Goal: Task Accomplishment & Management: Use online tool/utility

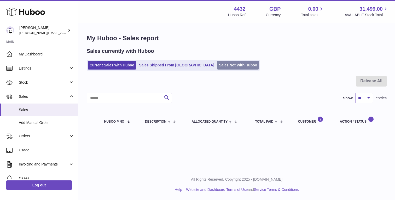
click at [217, 67] on link "Sales Not With Huboo" at bounding box center [238, 65] width 42 height 9
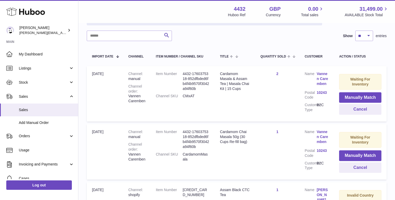
scroll to position [75, 0]
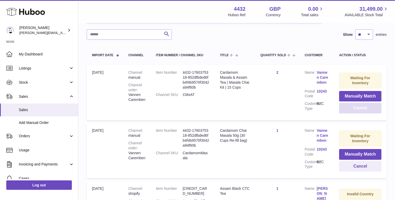
click at [364, 110] on button "Cancel" at bounding box center [360, 108] width 42 height 11
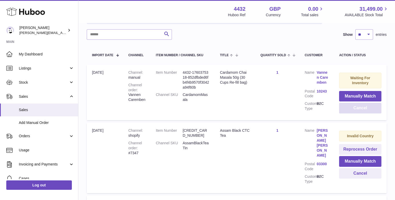
click at [347, 111] on button "Cancel" at bounding box center [360, 108] width 42 height 11
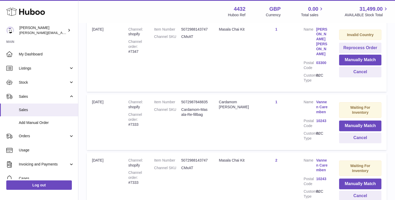
scroll to position [351, 0]
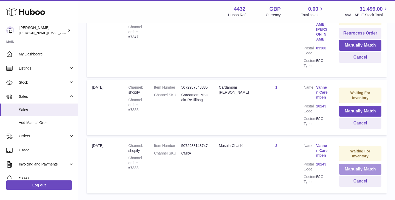
click at [348, 164] on button "Manually Match" at bounding box center [360, 169] width 42 height 11
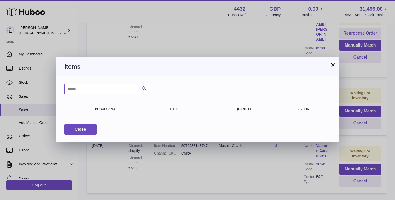
click at [101, 86] on input "text" at bounding box center [106, 89] width 85 height 10
type input "**"
click at [89, 131] on button "Close" at bounding box center [80, 129] width 32 height 11
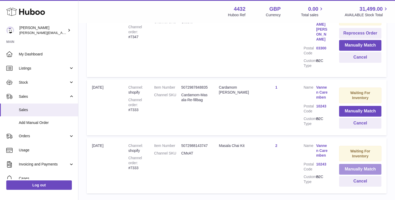
click at [350, 164] on button "Manually Match" at bounding box center [360, 169] width 42 height 11
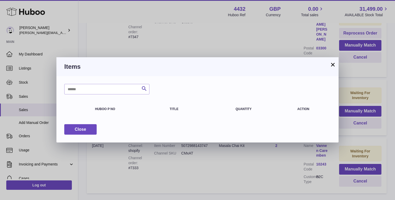
click at [333, 65] on button "×" at bounding box center [333, 64] width 6 height 6
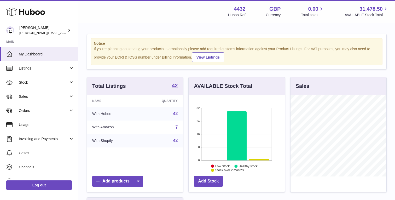
scroll to position [82, 96]
click at [52, 101] on link "Sales" at bounding box center [39, 96] width 78 height 14
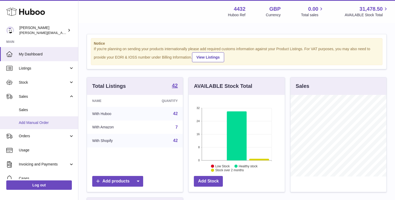
click at [52, 119] on link "Add Manual Order" at bounding box center [39, 122] width 78 height 13
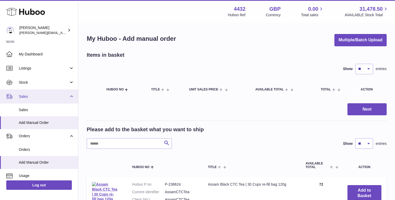
click at [57, 94] on link "Sales" at bounding box center [39, 96] width 78 height 14
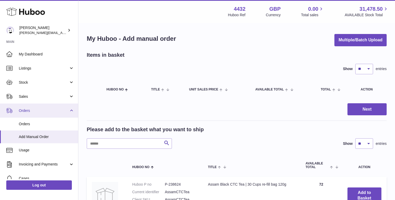
click at [54, 107] on link "Orders" at bounding box center [39, 110] width 78 height 14
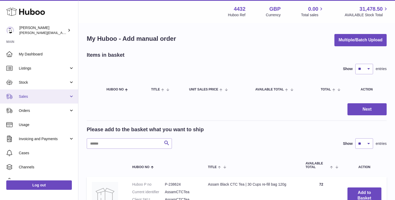
click at [56, 96] on span "Sales" at bounding box center [44, 96] width 50 height 5
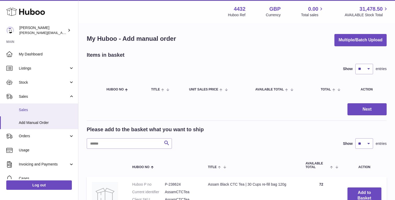
click at [53, 106] on link "Sales" at bounding box center [39, 109] width 78 height 13
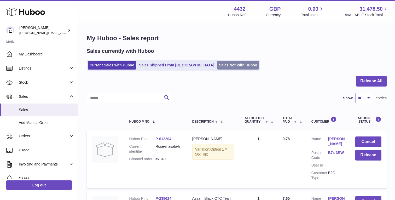
click at [217, 69] on link "Sales Not With Huboo" at bounding box center [238, 65] width 42 height 9
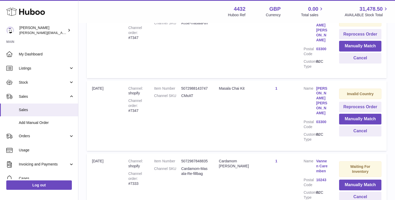
scroll to position [351, 0]
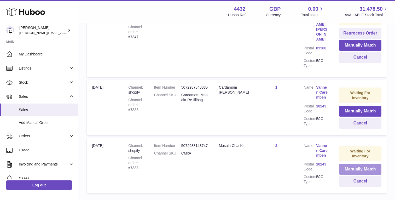
click at [367, 164] on button "Manually Match" at bounding box center [360, 169] width 42 height 11
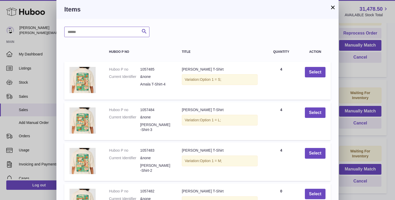
click at [103, 32] on input "text" at bounding box center [106, 32] width 85 height 10
type input "**"
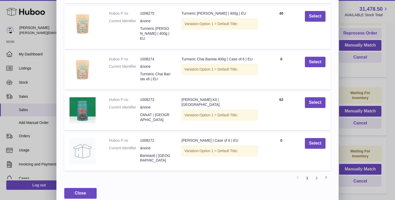
scroll to position [97, 0]
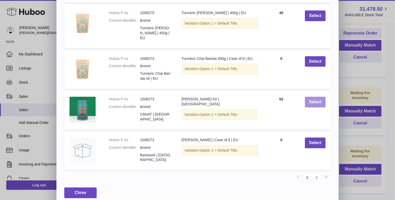
click at [314, 97] on button "Select" at bounding box center [315, 102] width 21 height 11
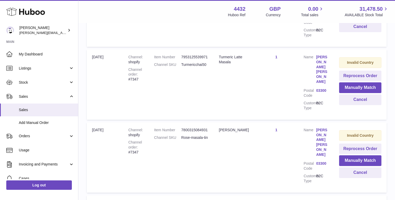
scroll to position [0, 0]
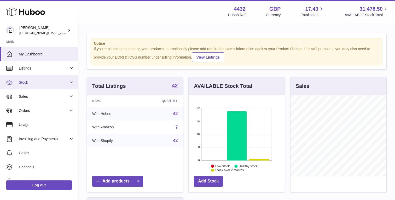
scroll to position [82, 96]
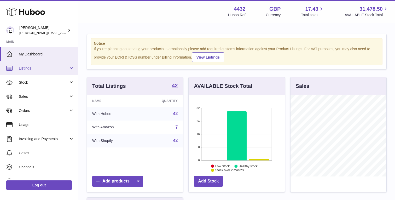
click at [55, 71] on link "Listings" at bounding box center [39, 68] width 78 height 14
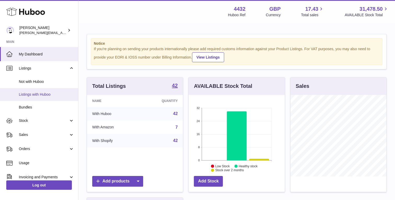
click at [54, 92] on span "Listings with Huboo" at bounding box center [46, 94] width 55 height 5
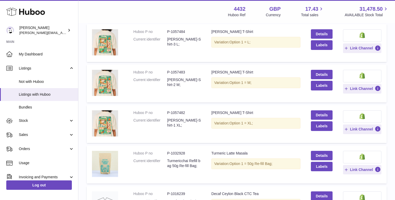
scroll to position [113, 0]
